Goal: Task Accomplishment & Management: Complete application form

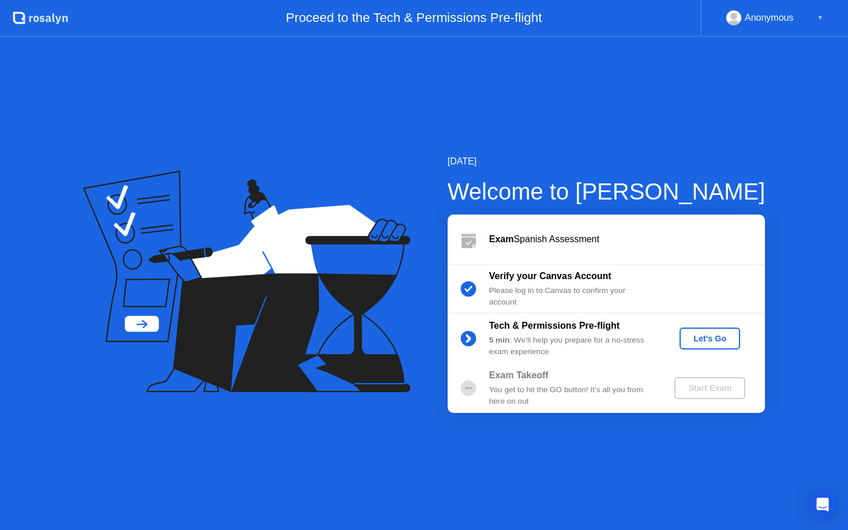
click at [698, 337] on div "Let's Go" at bounding box center [709, 338] width 51 height 9
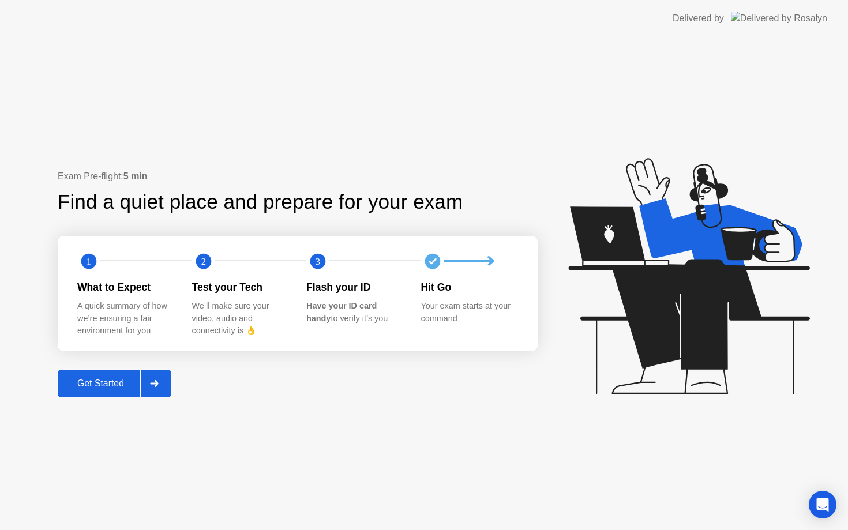
click at [102, 388] on div "Get Started" at bounding box center [100, 384] width 79 height 10
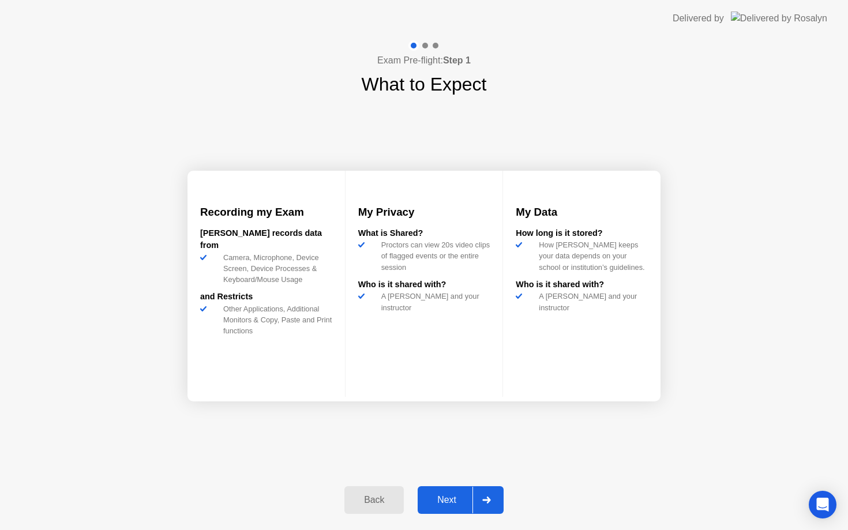
click at [458, 497] on div "Next" at bounding box center [446, 500] width 51 height 10
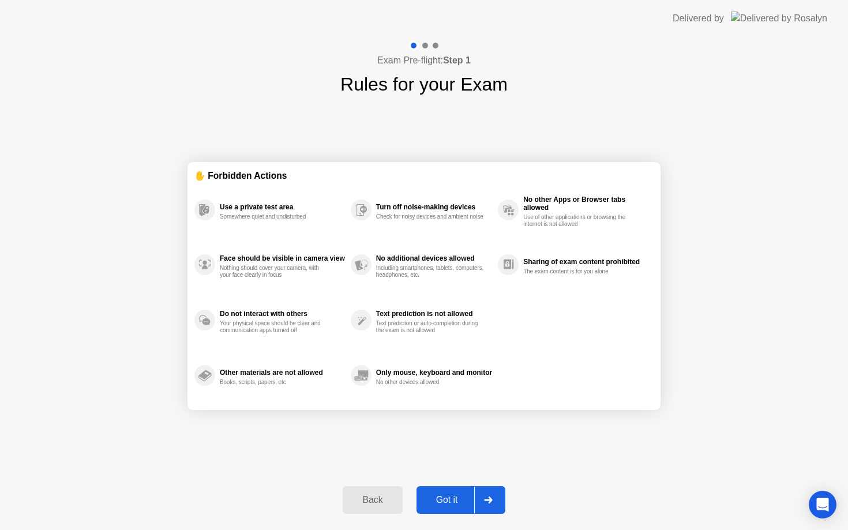
click at [458, 497] on div "Got it" at bounding box center [447, 500] width 54 height 10
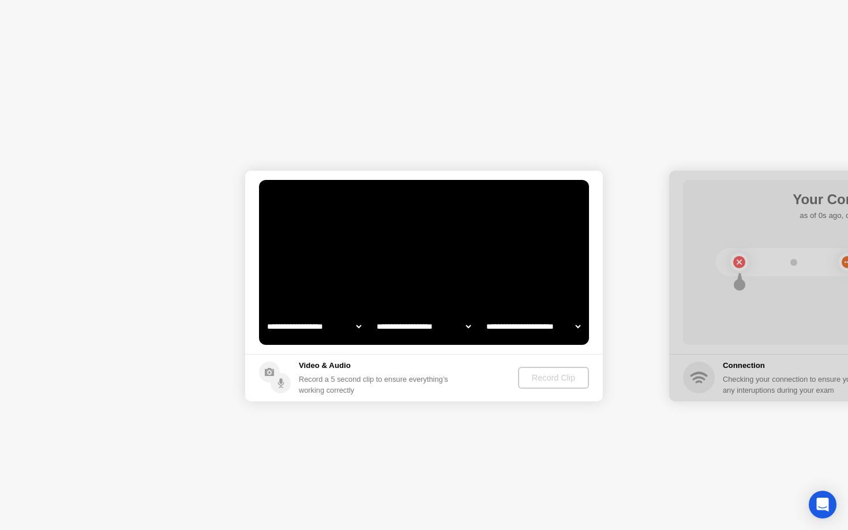
select select "**********"
select select "*******"
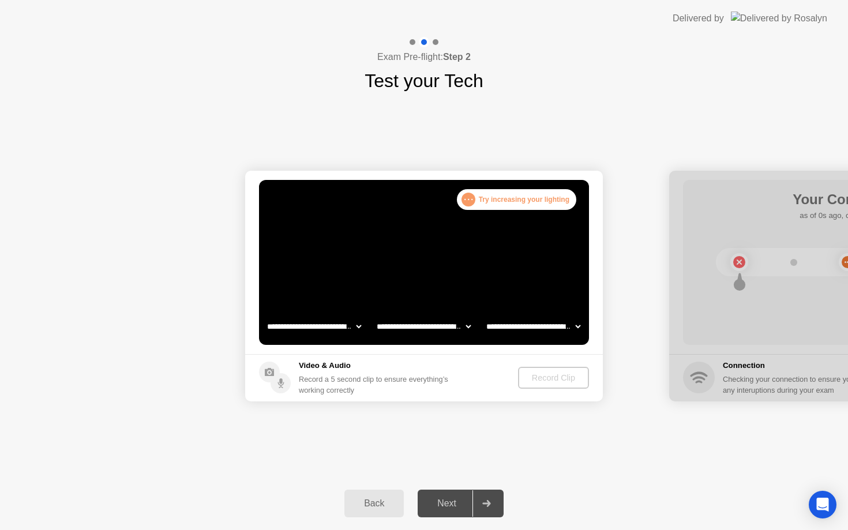
click at [507, 199] on div ". . . Try increasing your lighting" at bounding box center [516, 199] width 119 height 21
click at [543, 381] on div "Record Clip" at bounding box center [554, 377] width 62 height 9
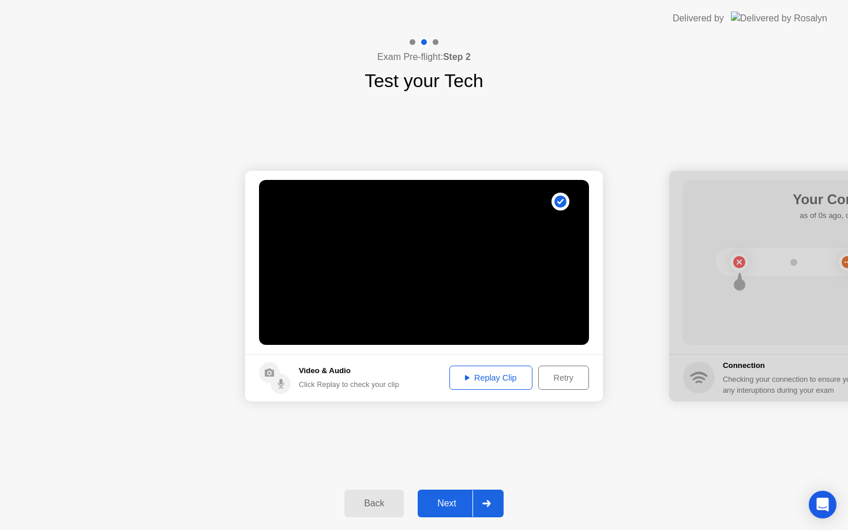
click at [502, 386] on button "Replay Clip" at bounding box center [491, 378] width 83 height 24
click at [477, 381] on div "Replay Clip" at bounding box center [491, 377] width 75 height 9
click at [454, 499] on div "Next" at bounding box center [446, 504] width 51 height 10
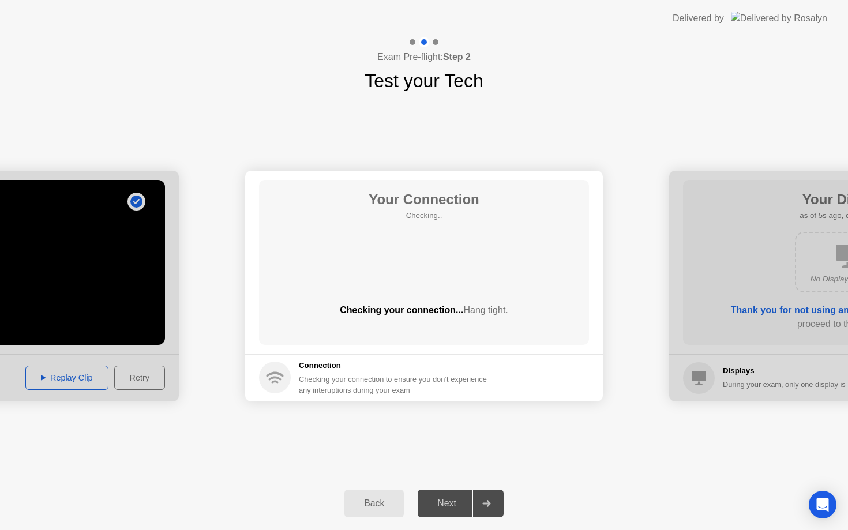
click at [451, 507] on div "Next" at bounding box center [446, 504] width 51 height 10
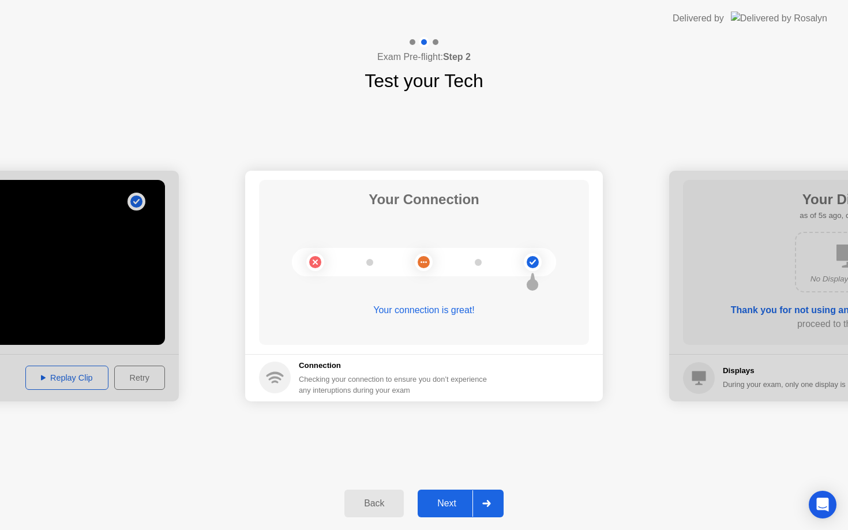
click at [440, 500] on div "Next" at bounding box center [446, 504] width 51 height 10
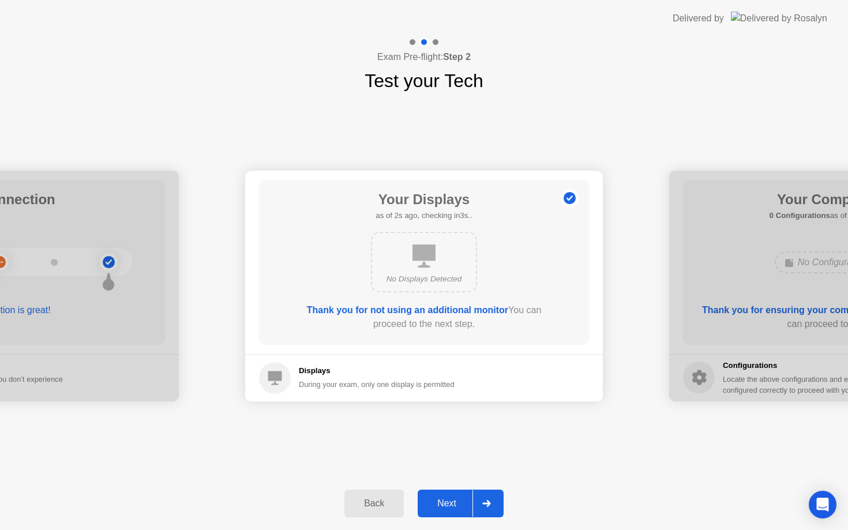
click at [448, 503] on div "Next" at bounding box center [446, 504] width 51 height 10
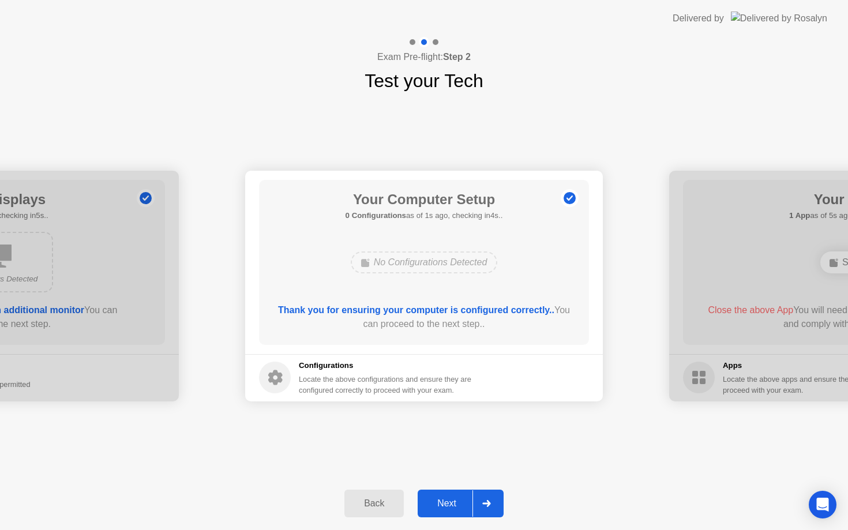
click at [448, 503] on div "Next" at bounding box center [446, 504] width 51 height 10
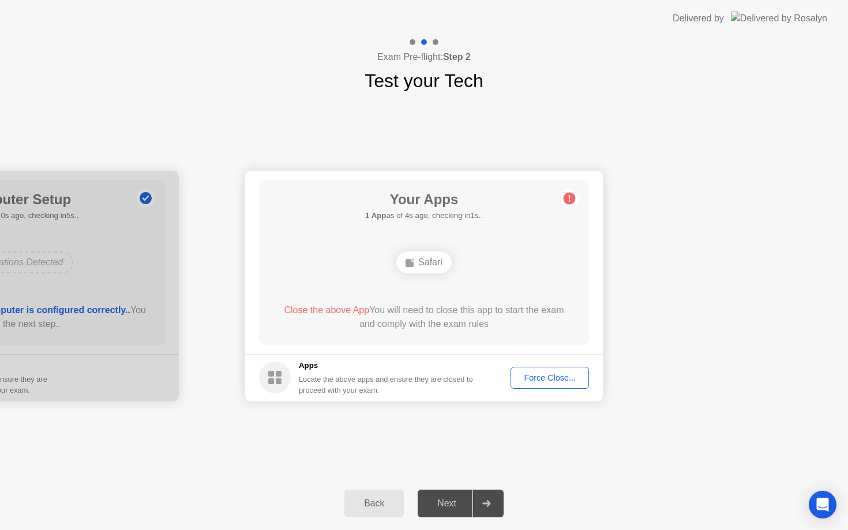
click at [537, 380] on div "Force Close..." at bounding box center [550, 377] width 70 height 9
click at [534, 381] on div "Force Close..." at bounding box center [550, 377] width 70 height 9
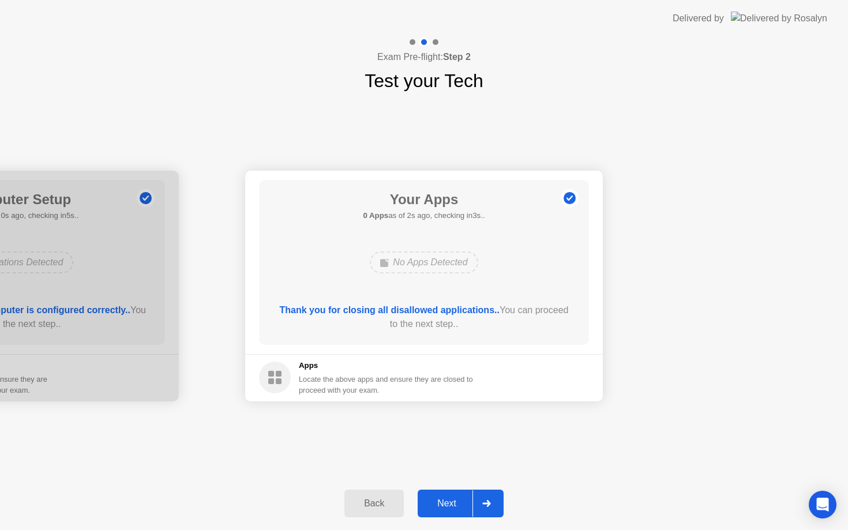
click at [453, 509] on div "Next" at bounding box center [446, 504] width 51 height 10
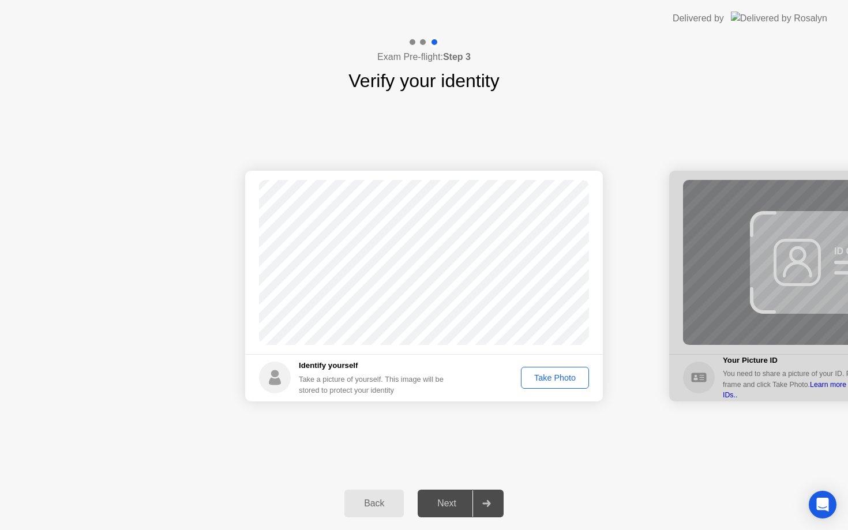
click at [541, 374] on div "Take Photo" at bounding box center [555, 377] width 60 height 9
click at [445, 517] on button "Next" at bounding box center [461, 504] width 86 height 28
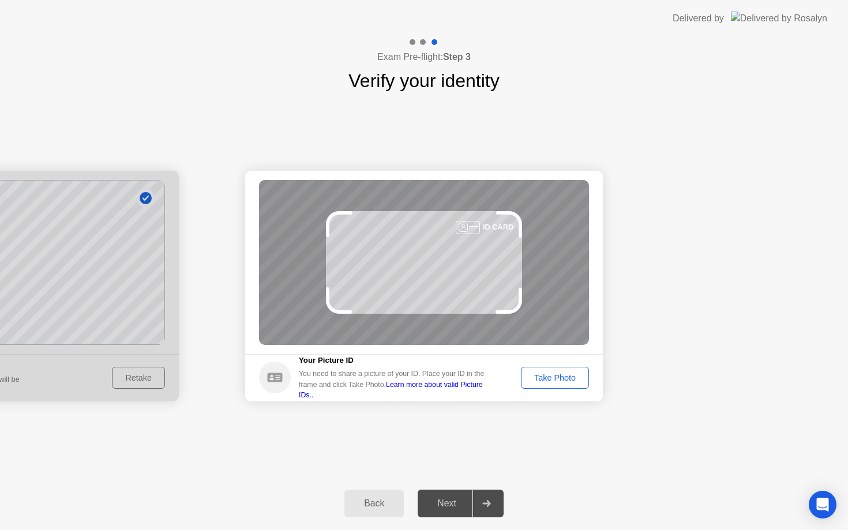
click at [537, 378] on div "Take Photo" at bounding box center [555, 377] width 60 height 9
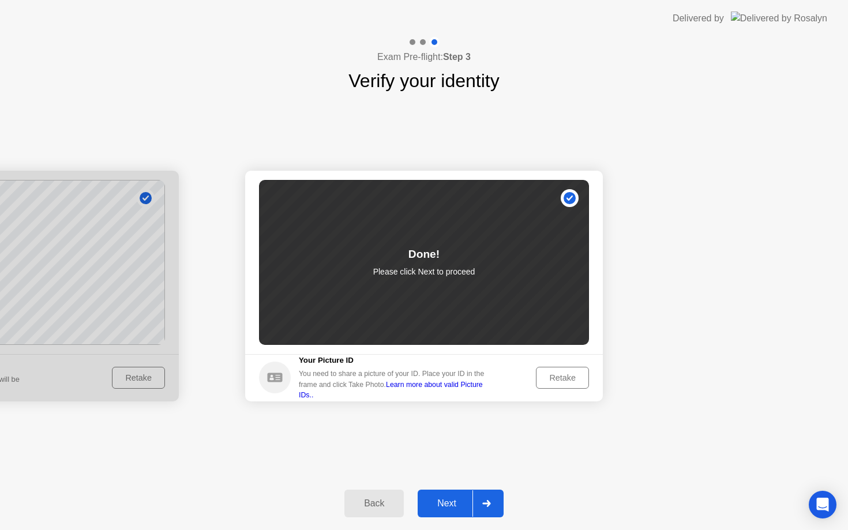
click at [445, 508] on div "Next" at bounding box center [446, 504] width 51 height 10
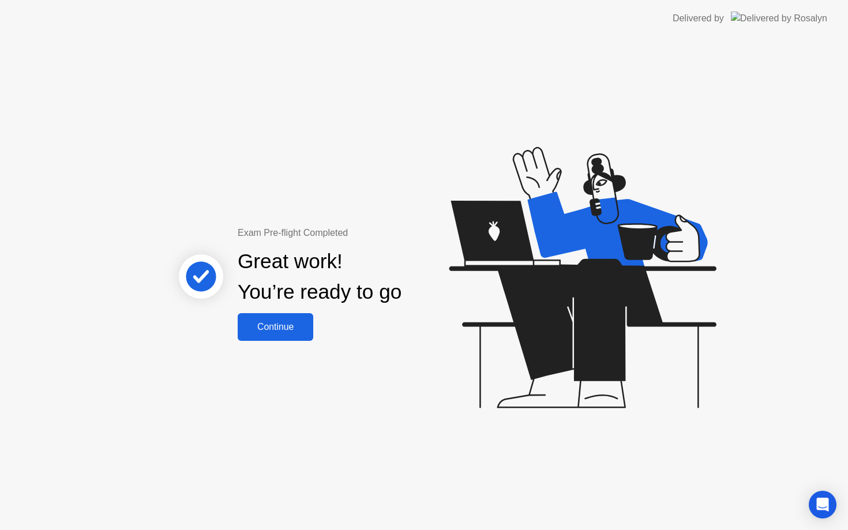
click at [284, 335] on button "Continue" at bounding box center [276, 327] width 76 height 28
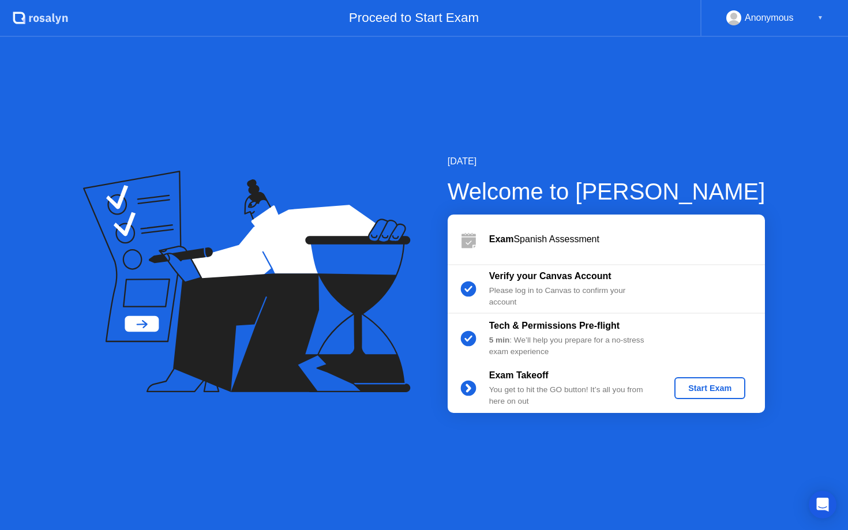
click at [699, 388] on div "Start Exam" at bounding box center [710, 388] width 62 height 9
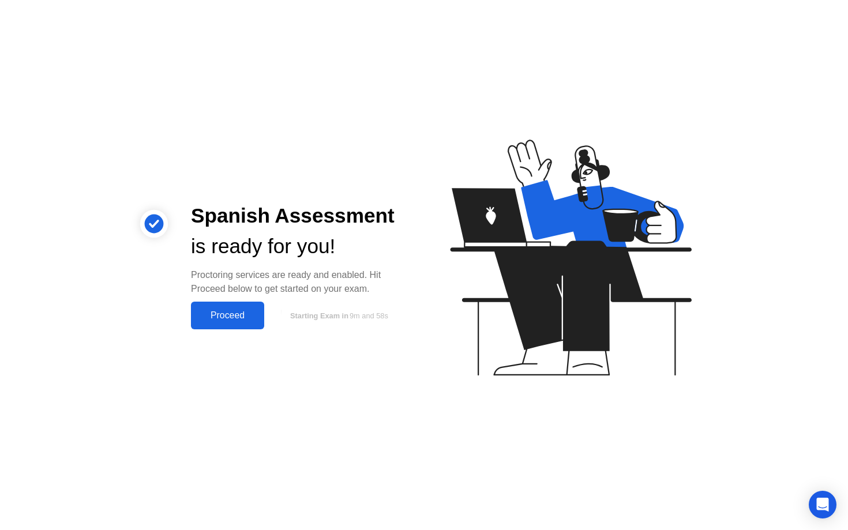
click at [245, 319] on div "Proceed" at bounding box center [227, 315] width 66 height 10
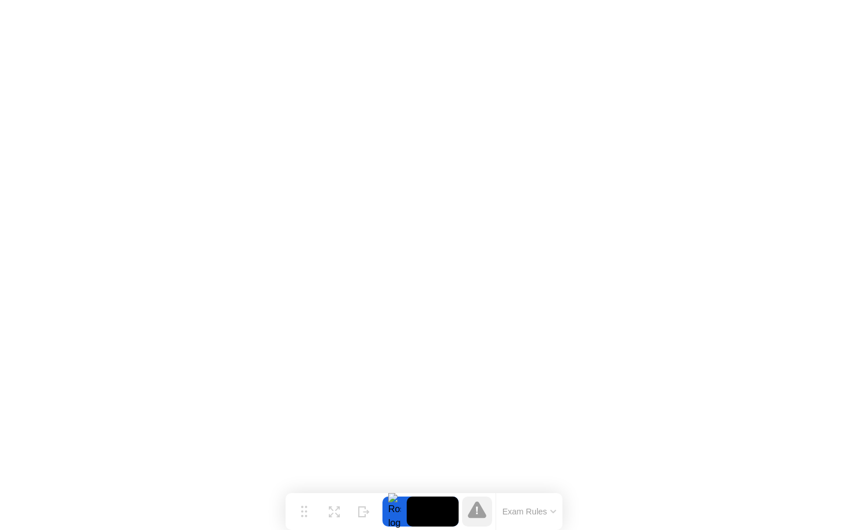
click at [523, 510] on button "Exam Rules" at bounding box center [529, 512] width 61 height 10
